Goal: Task Accomplishment & Management: Use online tool/utility

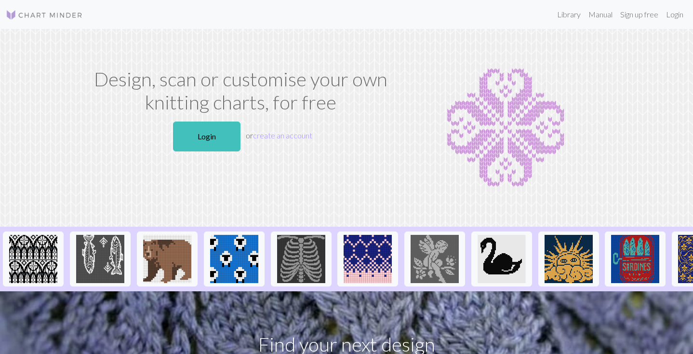
click at [57, 6] on link at bounding box center [44, 14] width 77 height 17
click at [209, 133] on link "Login" at bounding box center [207, 137] width 68 height 30
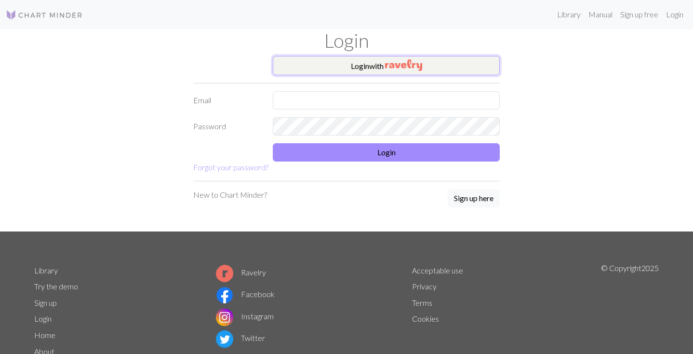
click at [428, 60] on button "Login with" at bounding box center [386, 65] width 227 height 19
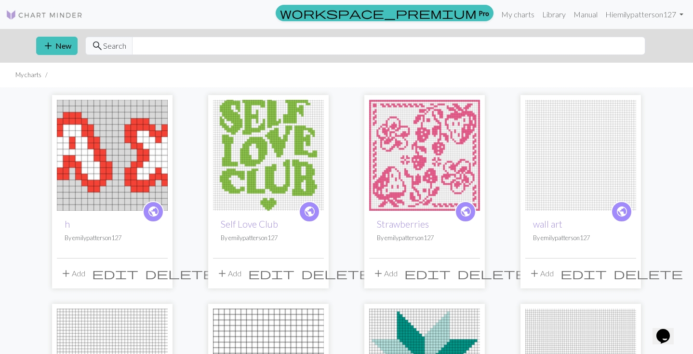
click at [134, 124] on img at bounding box center [112, 155] width 111 height 111
